Goal: Check status: Check status

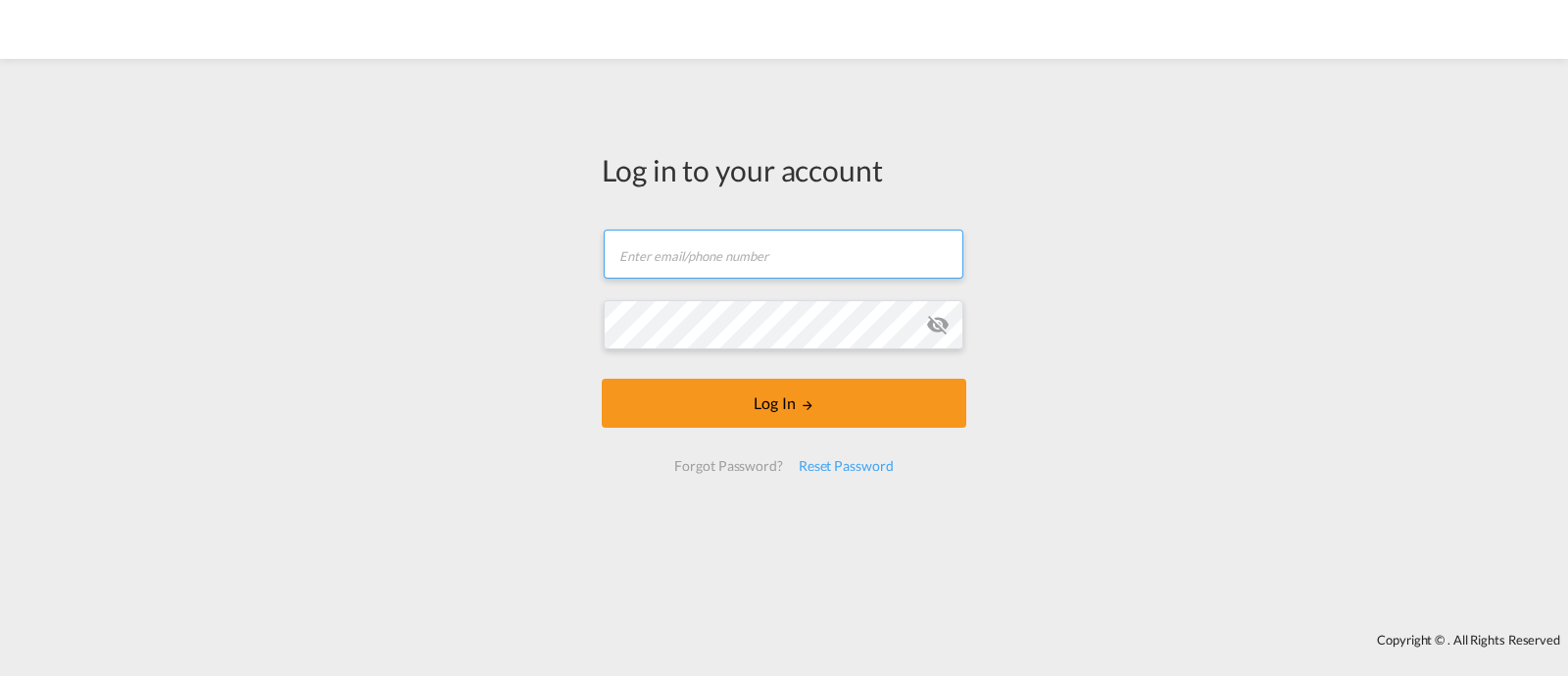
click at [774, 250] on input "text" at bounding box center [783, 253] width 359 height 49
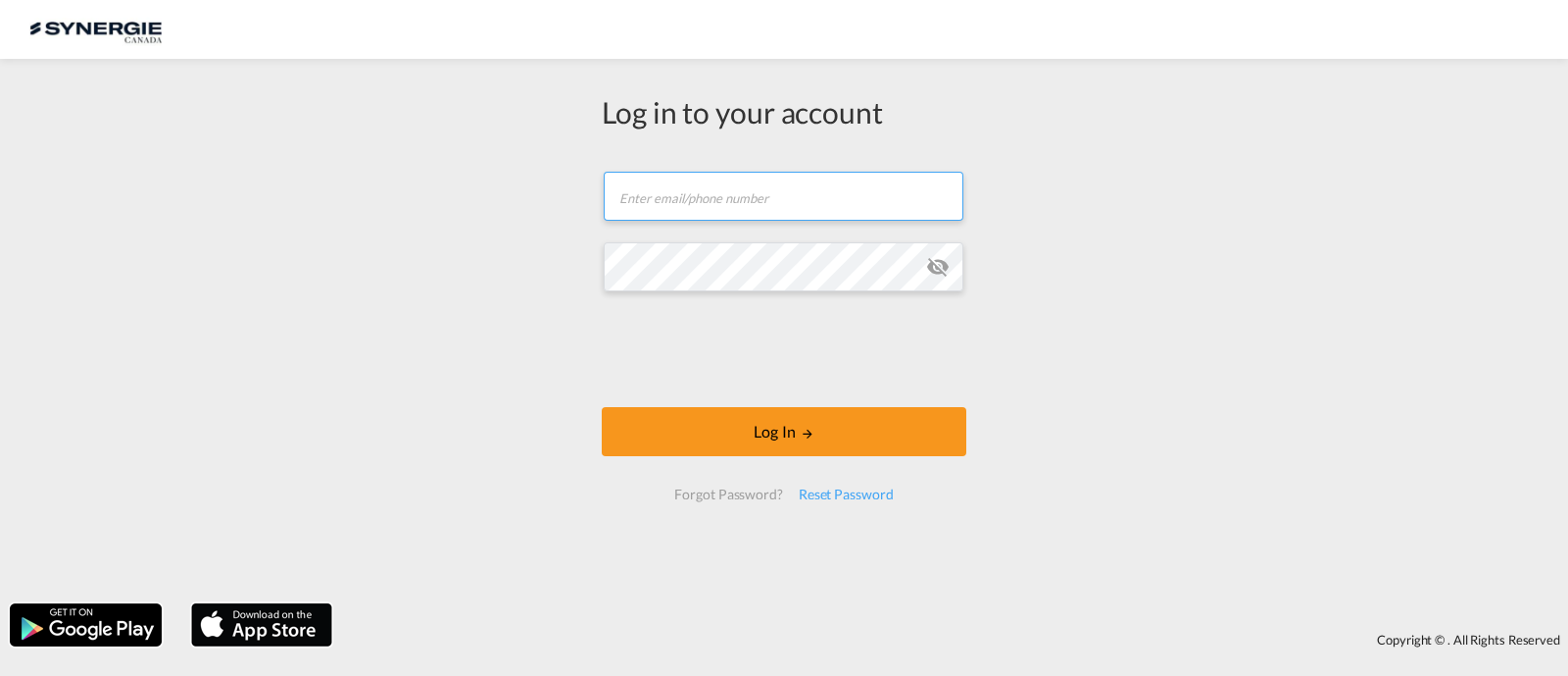
type input "[EMAIL_ADDRESS][DOMAIN_NAME]"
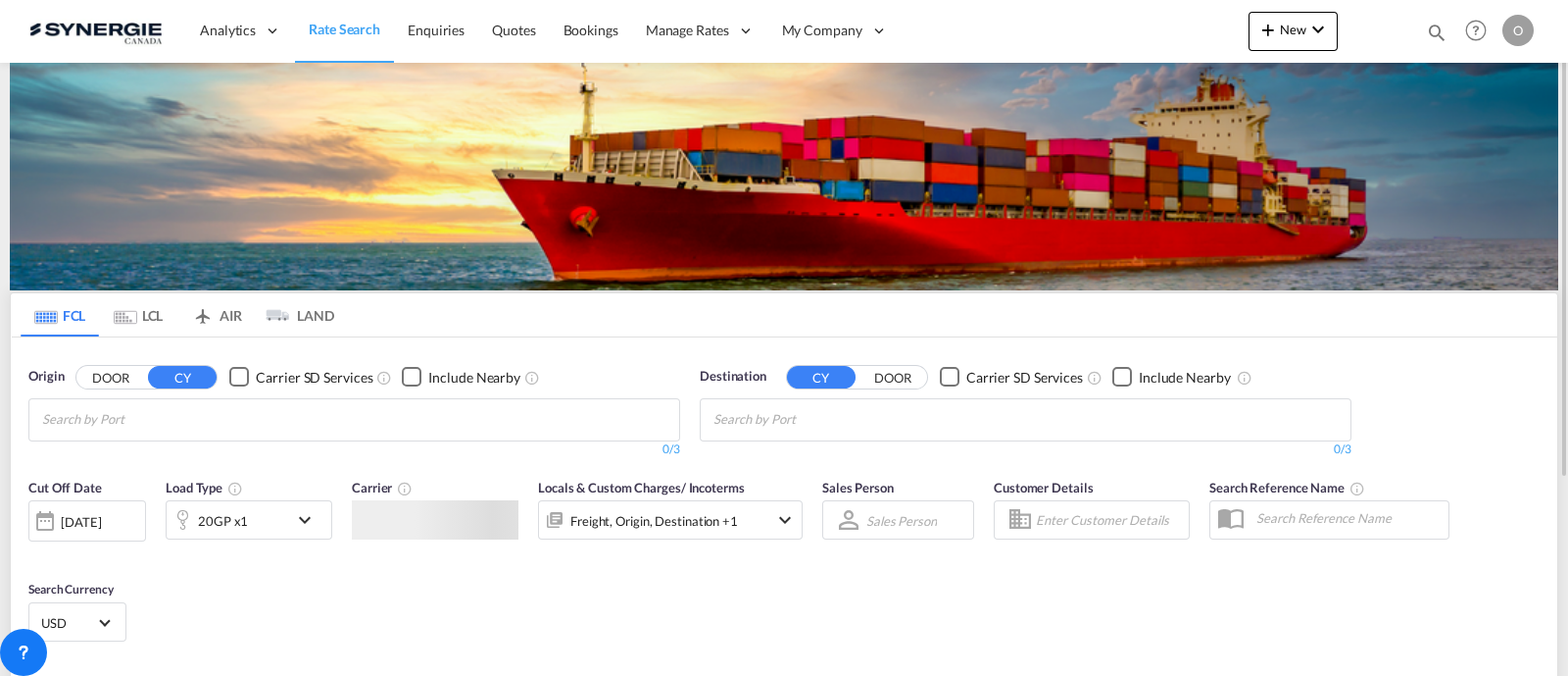
click at [1432, 30] on md-icon "icon-magnify" at bounding box center [1437, 33] width 22 height 22
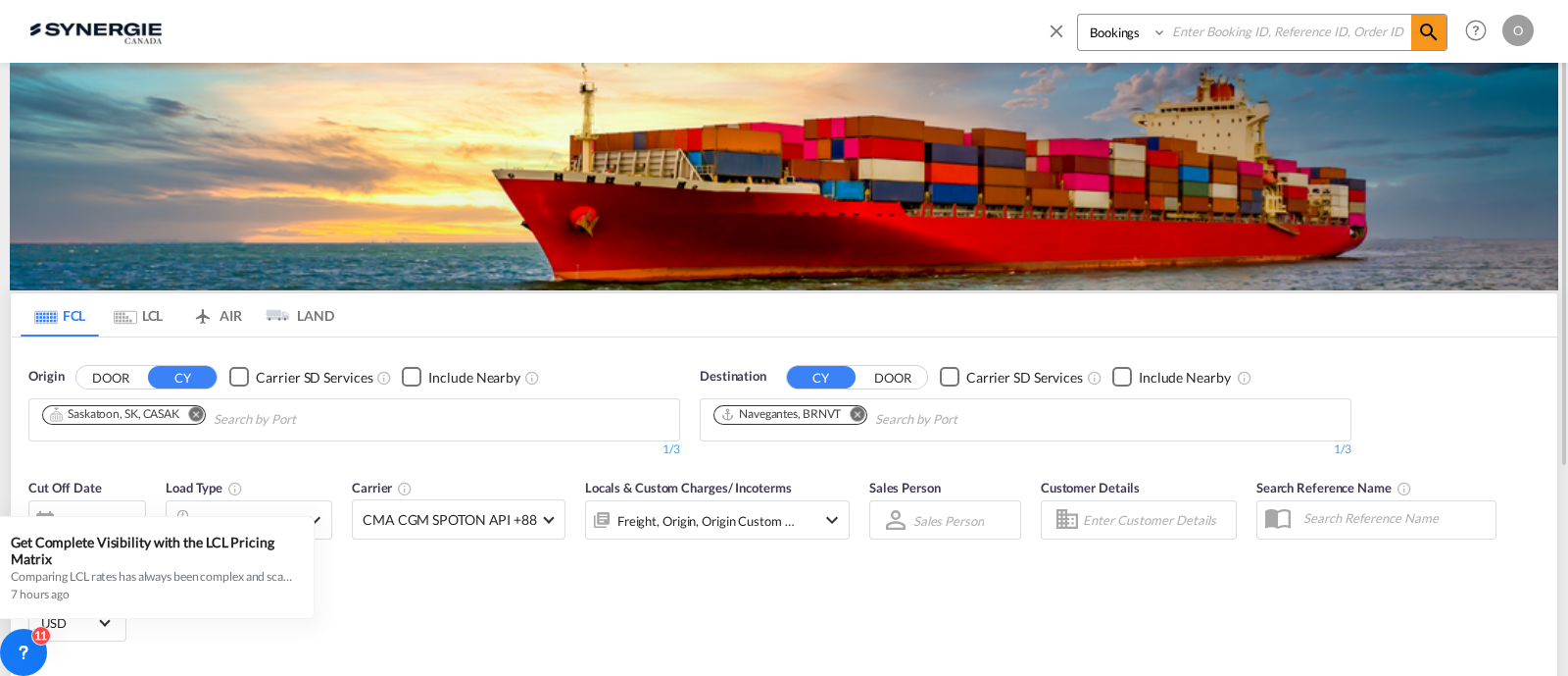
drag, startPoint x: 1125, startPoint y: 33, endPoint x: 1122, endPoint y: 47, distance: 14.3
click at [1124, 32] on select "Bookings Quotes Enquiries" at bounding box center [1124, 32] width 94 height 35
select select "Quotes"
click at [1078, 15] on select "Bookings Quotes Enquiries" at bounding box center [1124, 32] width 94 height 35
click at [1223, 36] on input at bounding box center [1288, 32] width 244 height 34
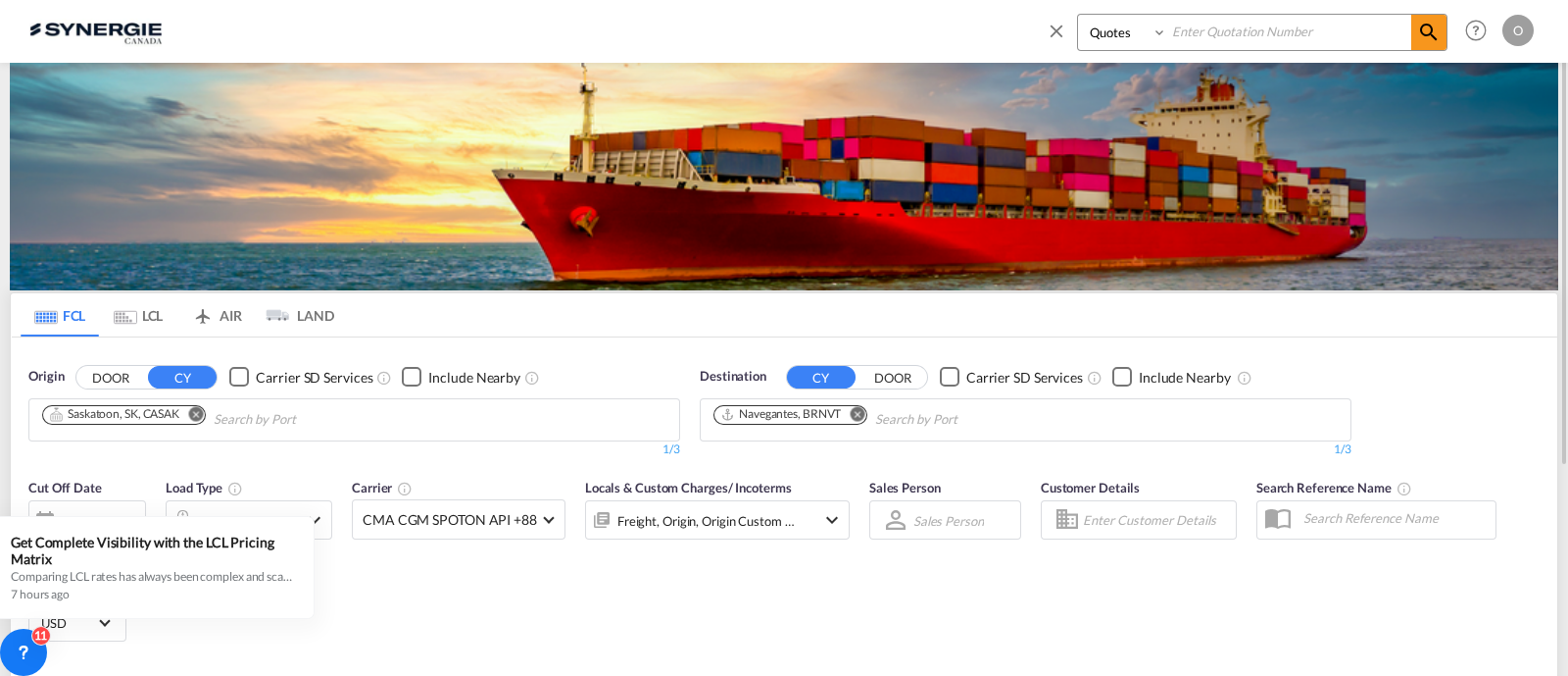
paste input "SYC000013396"
type input "SYC000013396"
click at [1429, 25] on md-icon "icon-magnify" at bounding box center [1429, 33] width 24 height 24
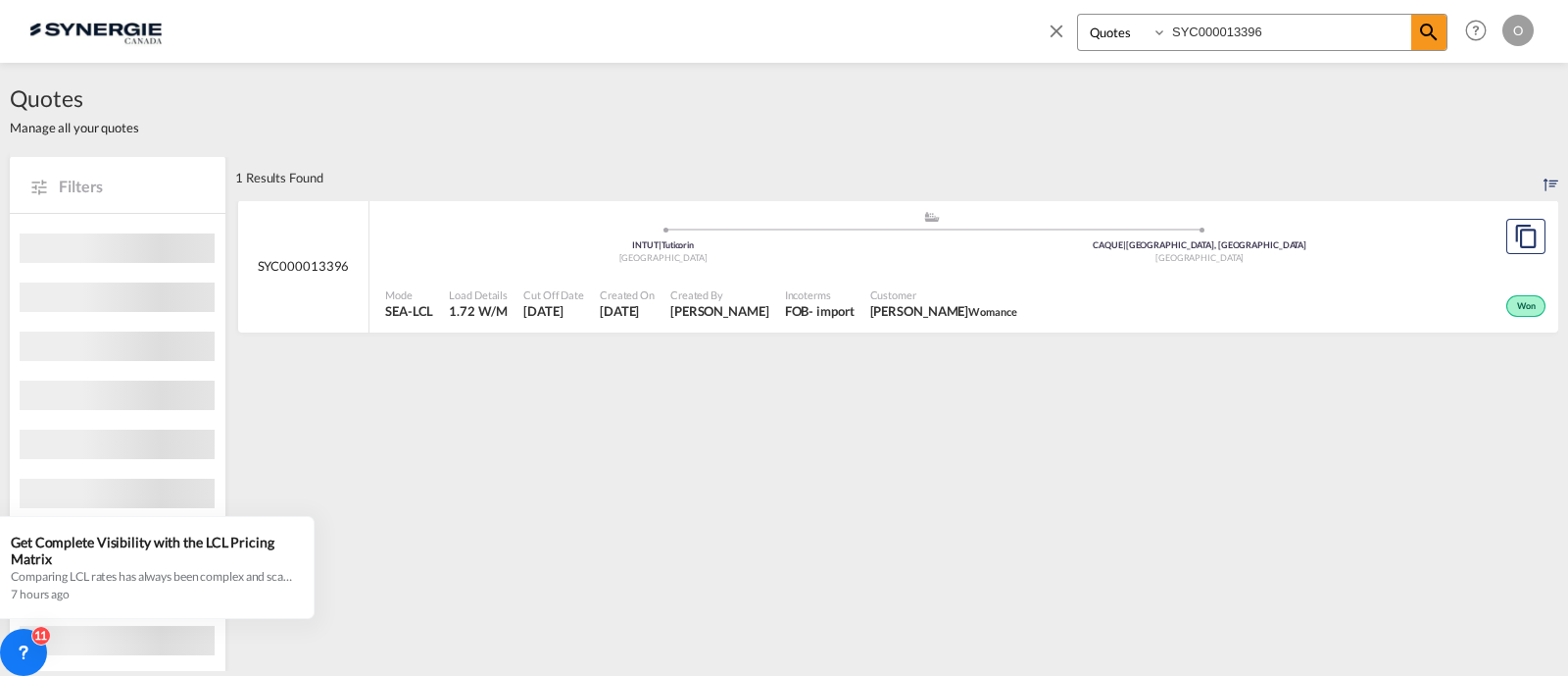
click at [785, 302] on div "FOB" at bounding box center [797, 311] width 25 height 18
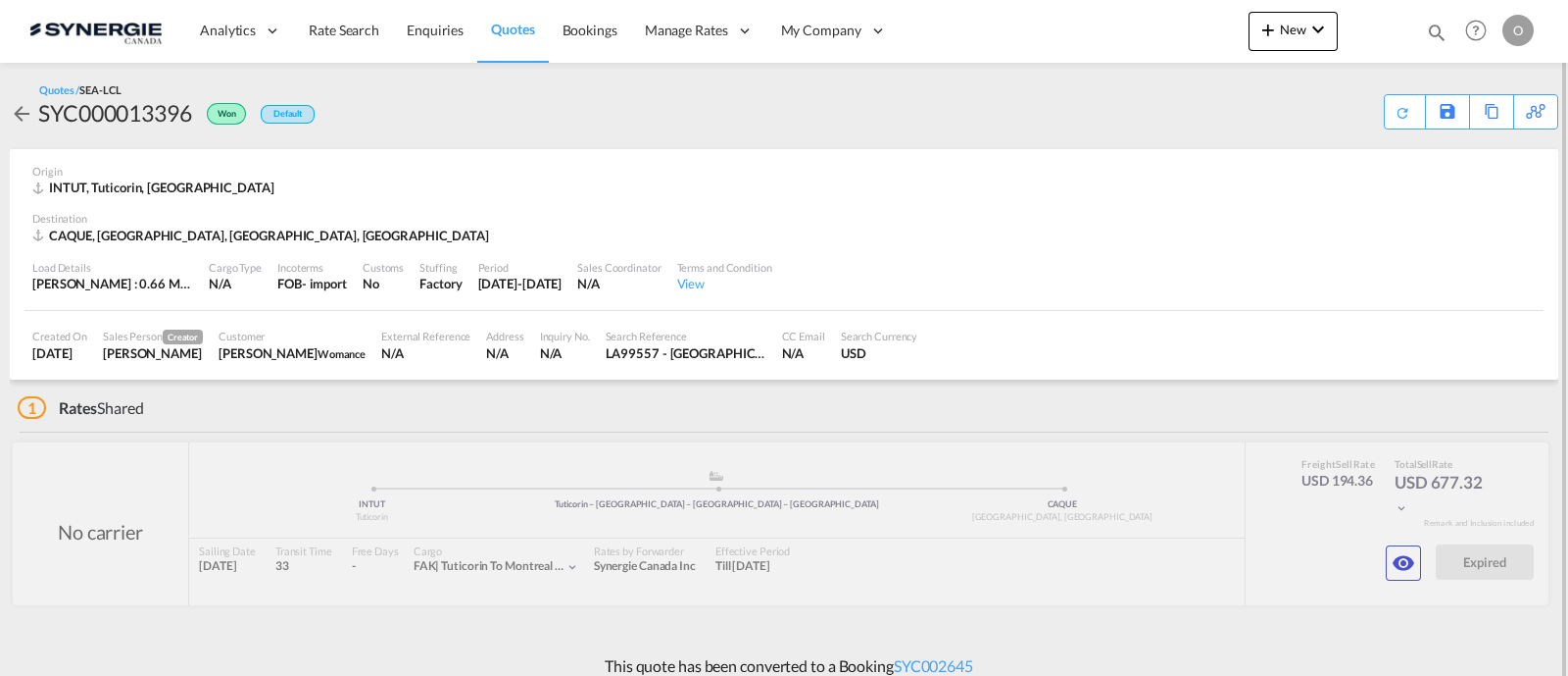
scroll to position [16, 0]
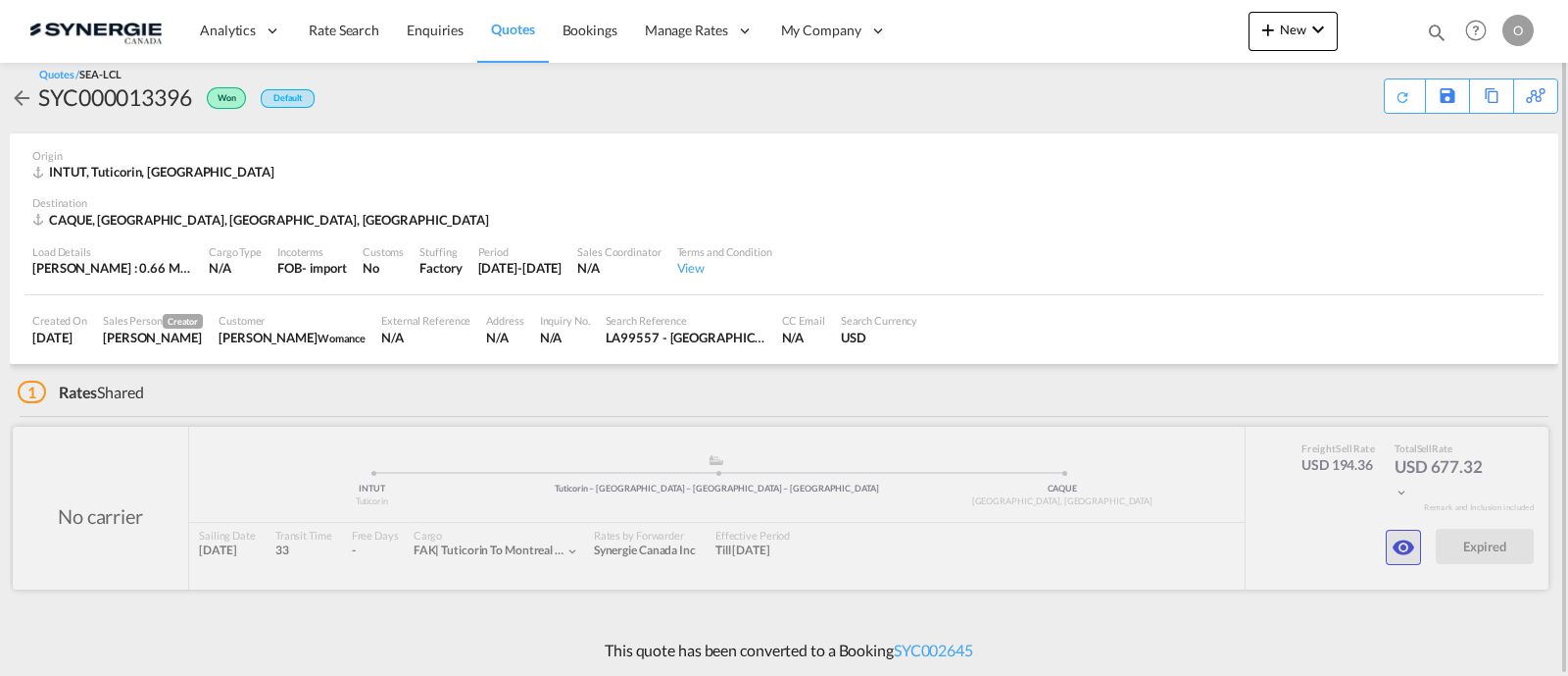
click at [1390, 531] on button "button" at bounding box center [1403, 547] width 35 height 35
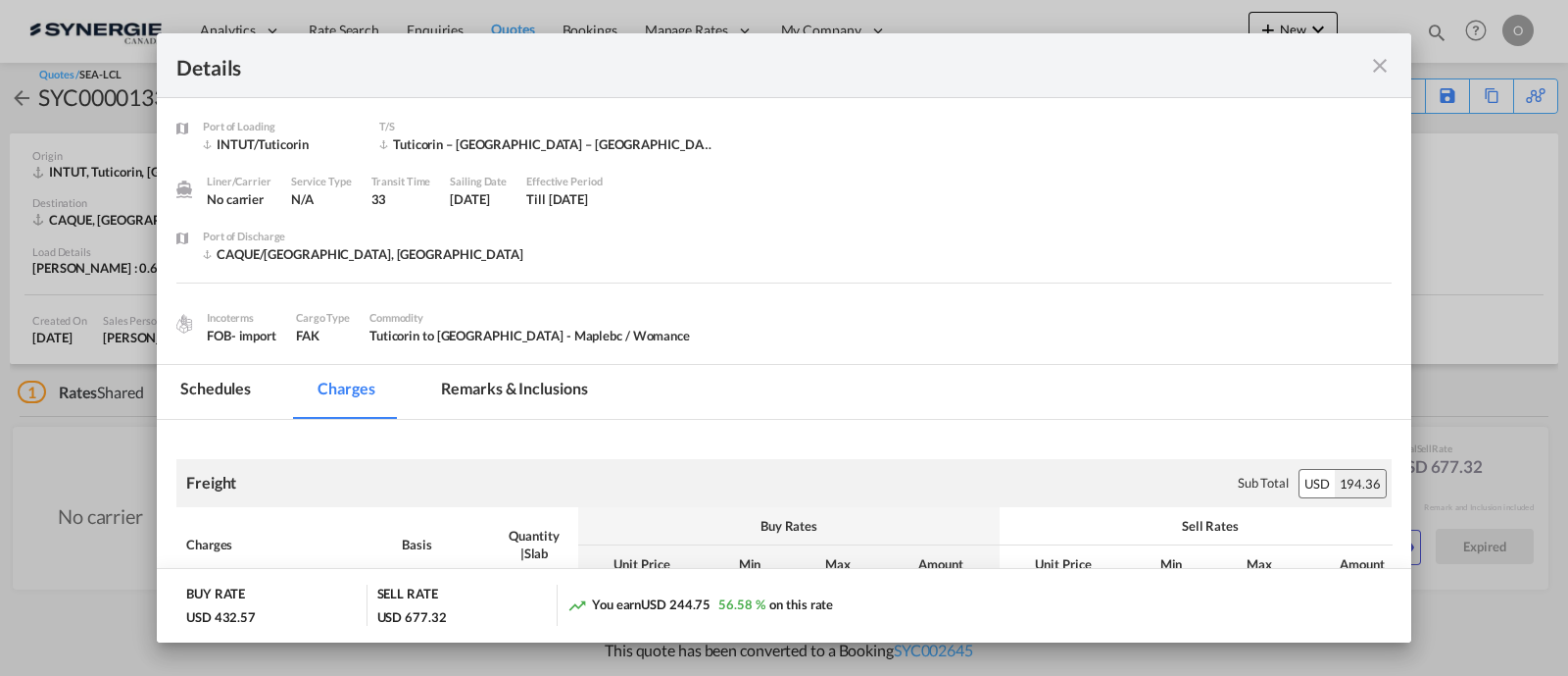
click at [509, 384] on md-tab-item "Remarks & Inclusions" at bounding box center [514, 391] width 193 height 54
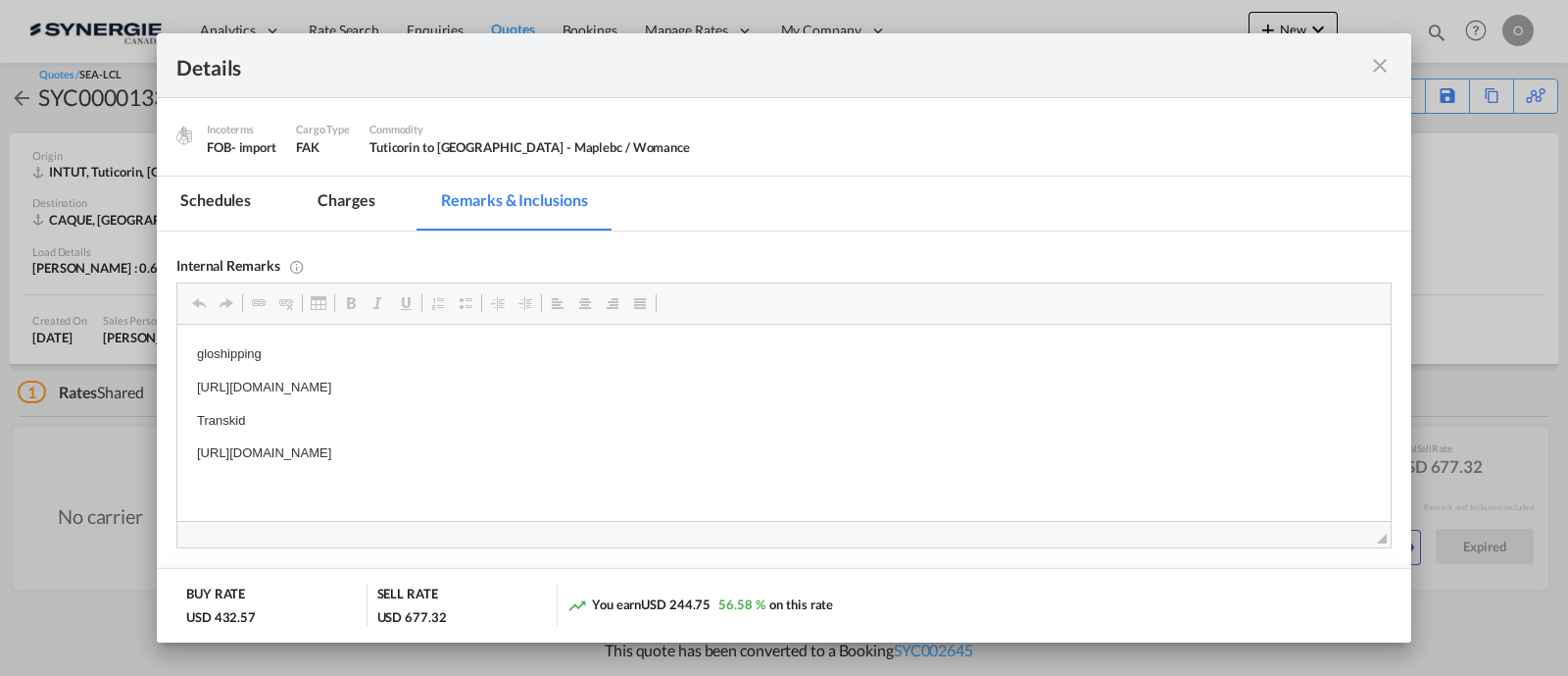
scroll to position [270, 0]
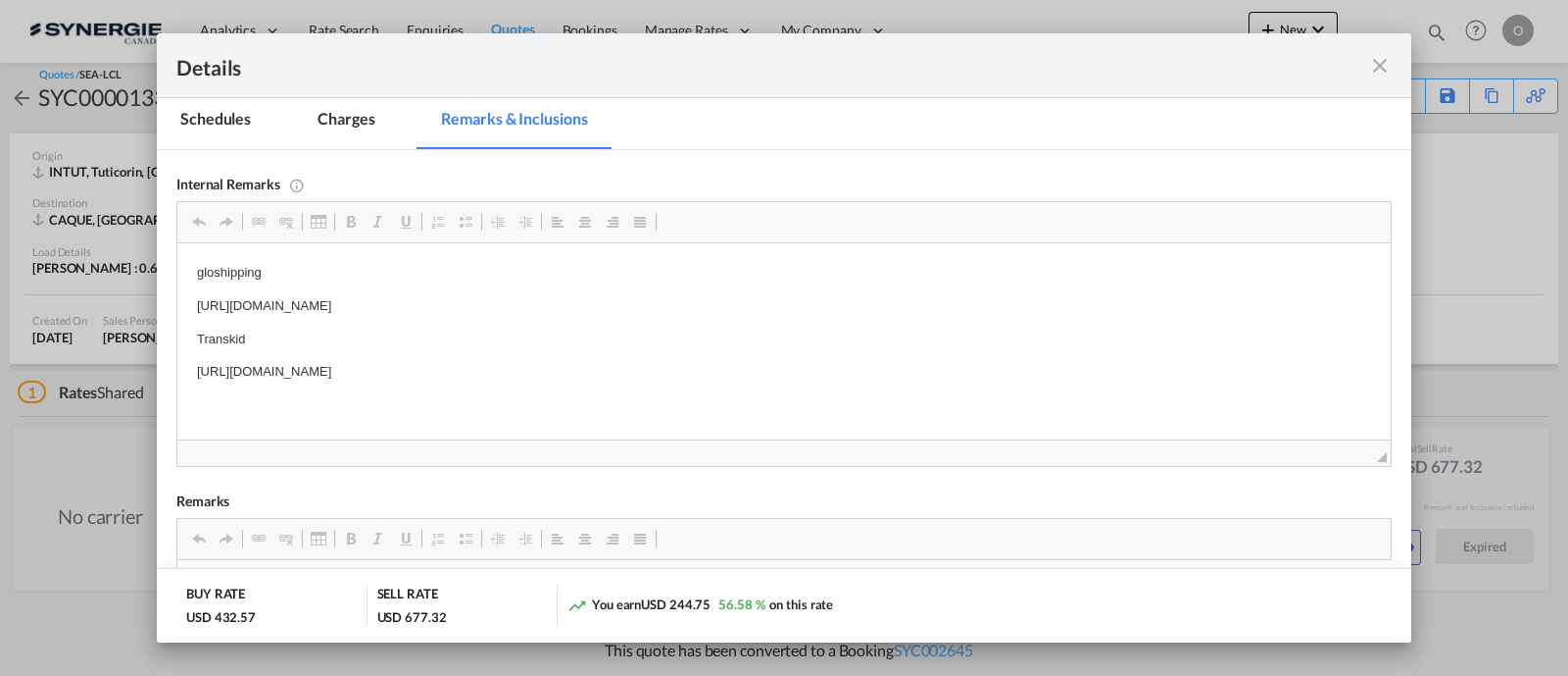
drag, startPoint x: 740, startPoint y: 376, endPoint x: 192, endPoint y: 370, distance: 548.0
click at [192, 370] on html "gloshipping https://app.frontapp.com/open/msg_1ghaywgf?key=fRZgkUjpnDfSS9-1m1IN…" at bounding box center [783, 323] width 1213 height 159
copy p "https://app.frontapp.com/open/msg_1gmjq573?key=8mY8X5e5_n0JsEzDbl5NgSPu2NkJmvpm"
